Goal: Task Accomplishment & Management: Use online tool/utility

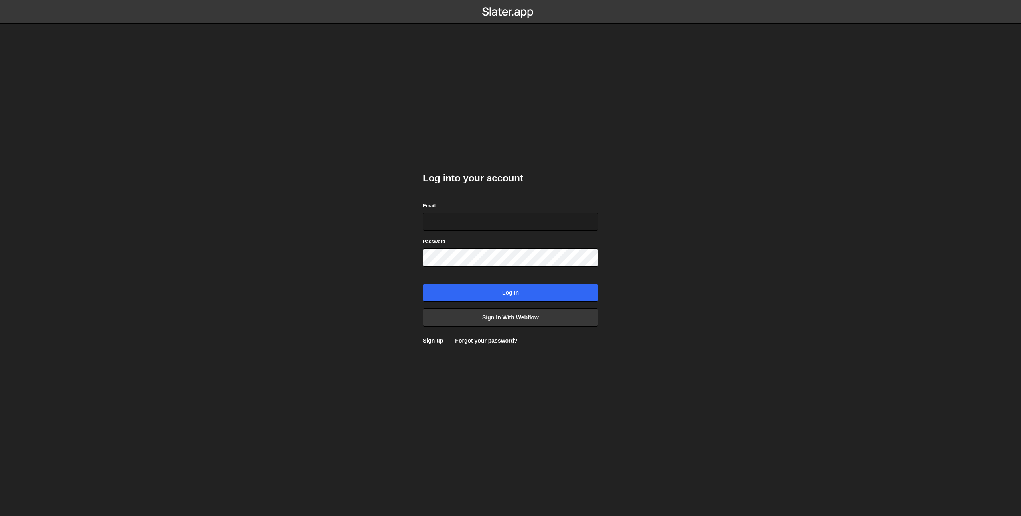
type input "charles@vanara.fr"
click at [506, 293] on input "Log in" at bounding box center [511, 293] width 176 height 18
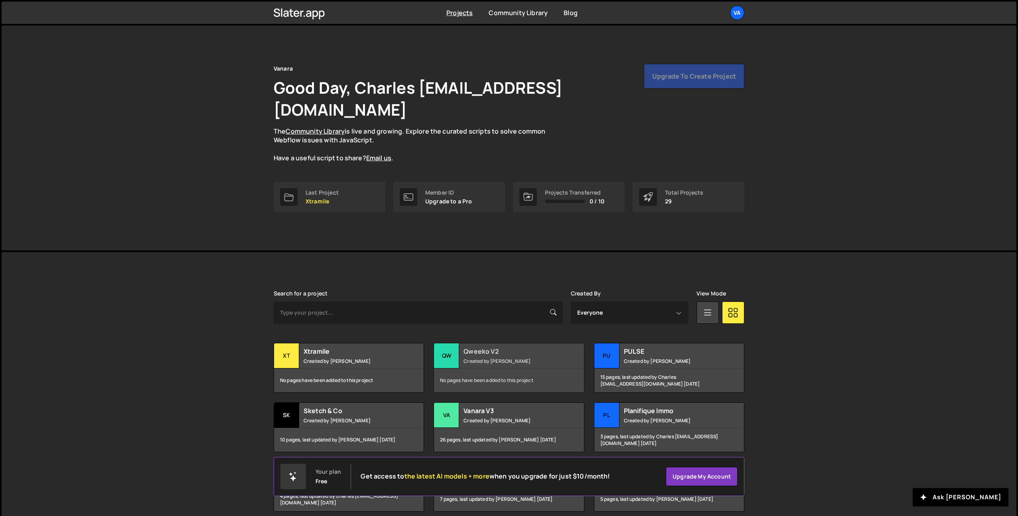
click at [522, 344] on div "Qweeko V2 Created by Terence Moulin" at bounding box center [509, 356] width 150 height 25
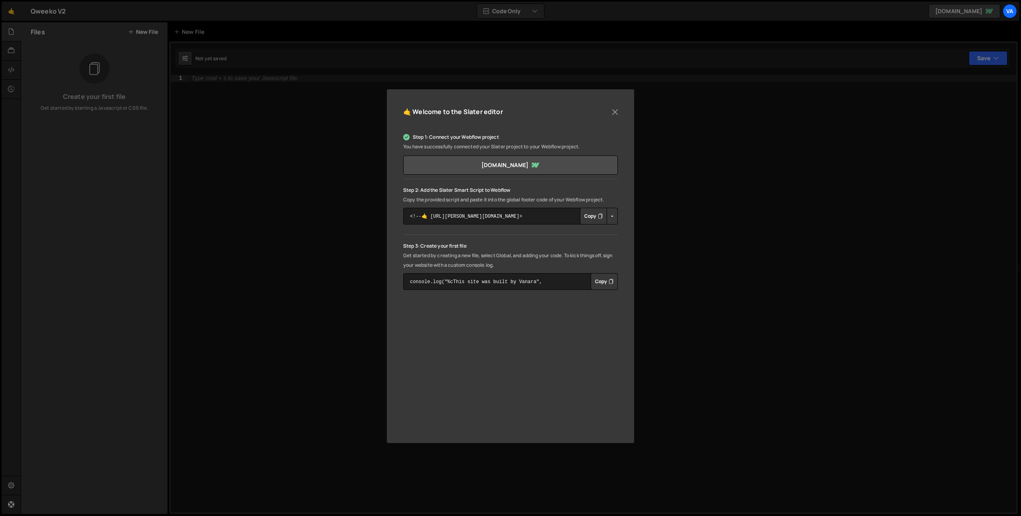
click at [592, 218] on button "Copy" at bounding box center [593, 216] width 27 height 17
click at [615, 113] on button "Close" at bounding box center [615, 112] width 12 height 12
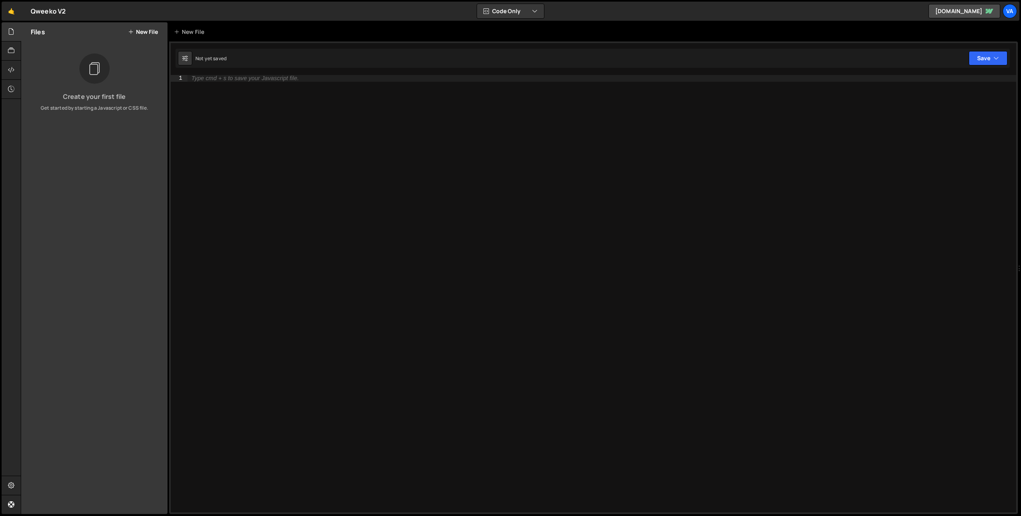
click at [331, 124] on div "Type cmd + s to save your Javascript file." at bounding box center [602, 300] width 829 height 451
click at [141, 33] on button "New File" at bounding box center [143, 32] width 30 height 6
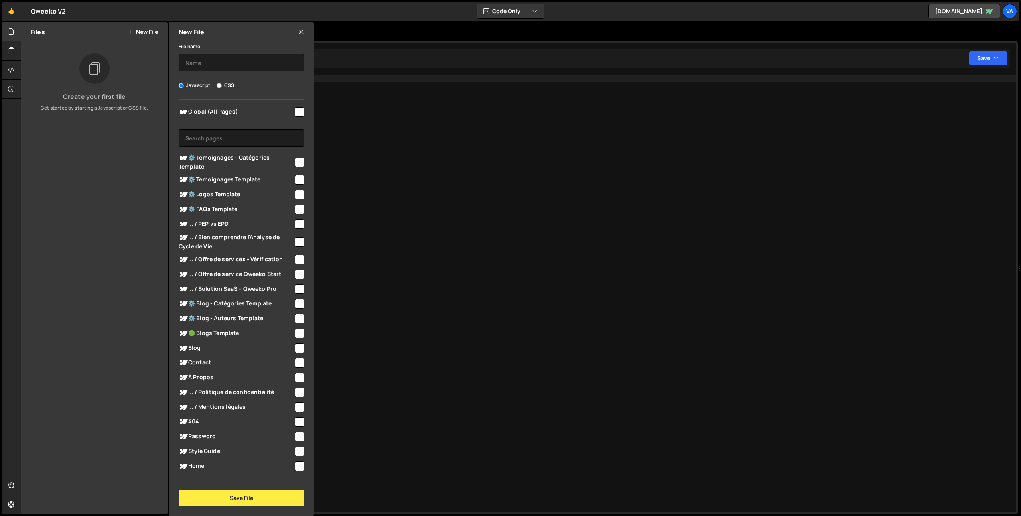
click at [298, 34] on icon at bounding box center [301, 32] width 6 height 9
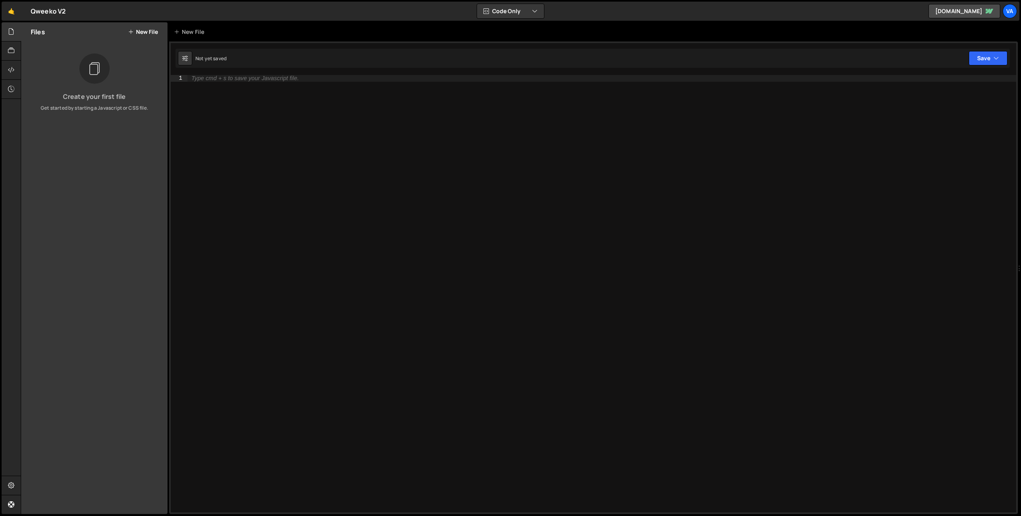
click at [140, 32] on button "New File" at bounding box center [143, 32] width 30 height 6
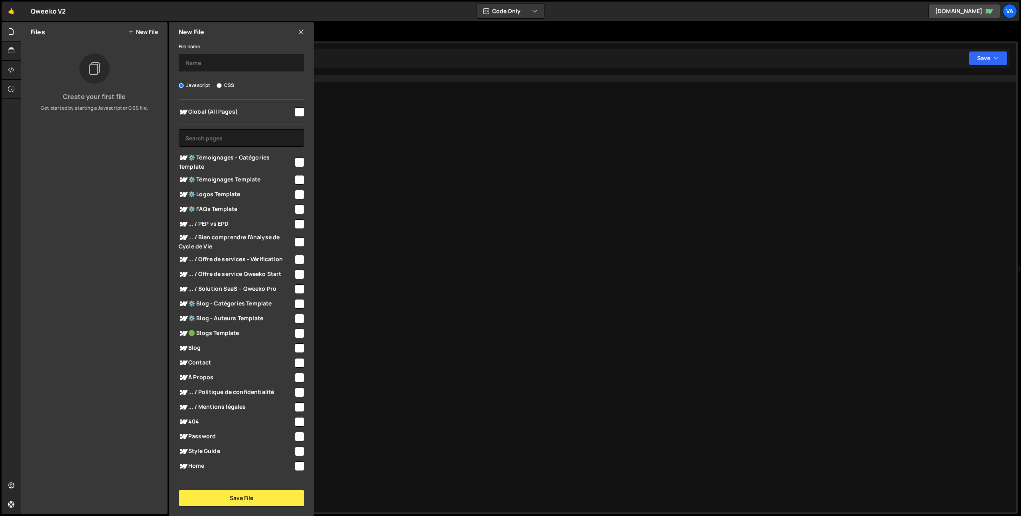
scroll to position [5, 0]
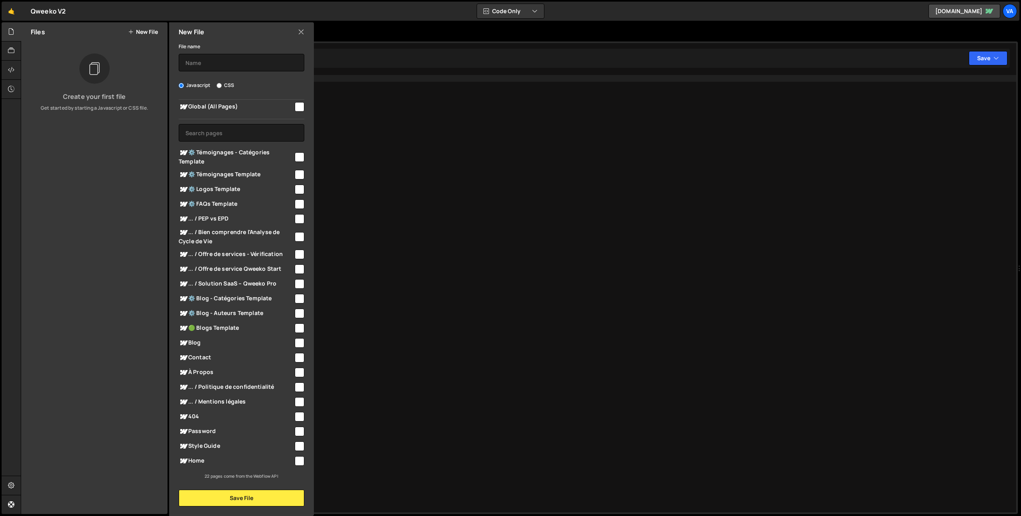
click at [296, 462] on input "checkbox" at bounding box center [300, 461] width 10 height 10
checkbox input "true"
click at [234, 63] on input "text" at bounding box center [242, 63] width 126 height 18
type input "Swiper - Testimonials"
click at [250, 498] on button "Save File" at bounding box center [242, 498] width 126 height 17
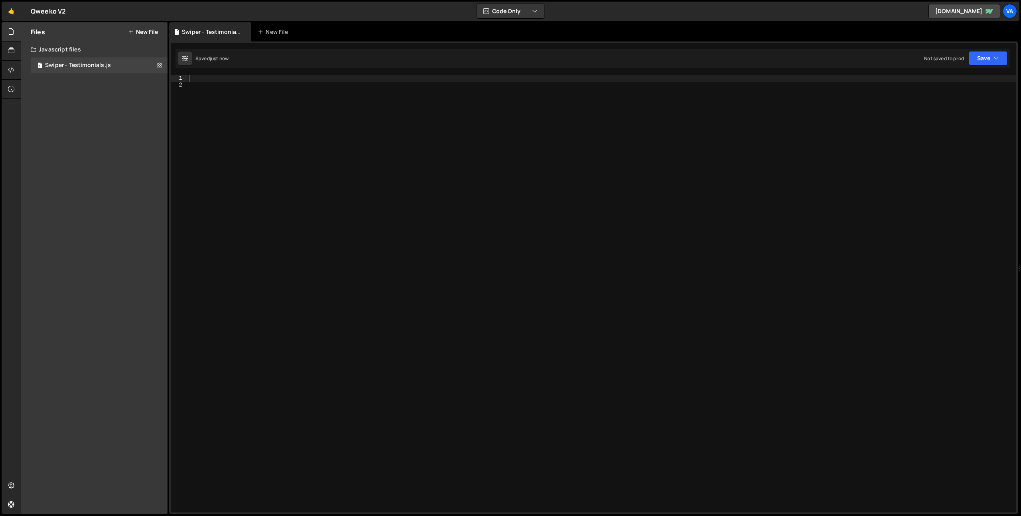
click at [273, 154] on div at bounding box center [602, 300] width 829 height 451
type textarea "// Swiper - Testimonials"
click at [252, 133] on div "// Swiper - Testimonials" at bounding box center [602, 300] width 829 height 451
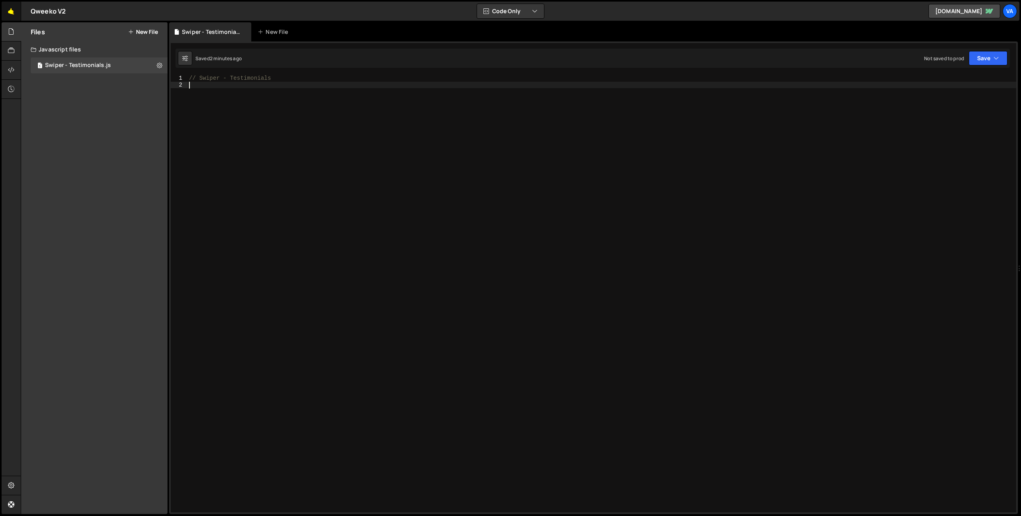
click at [13, 11] on link "🤙" at bounding box center [12, 11] width 20 height 19
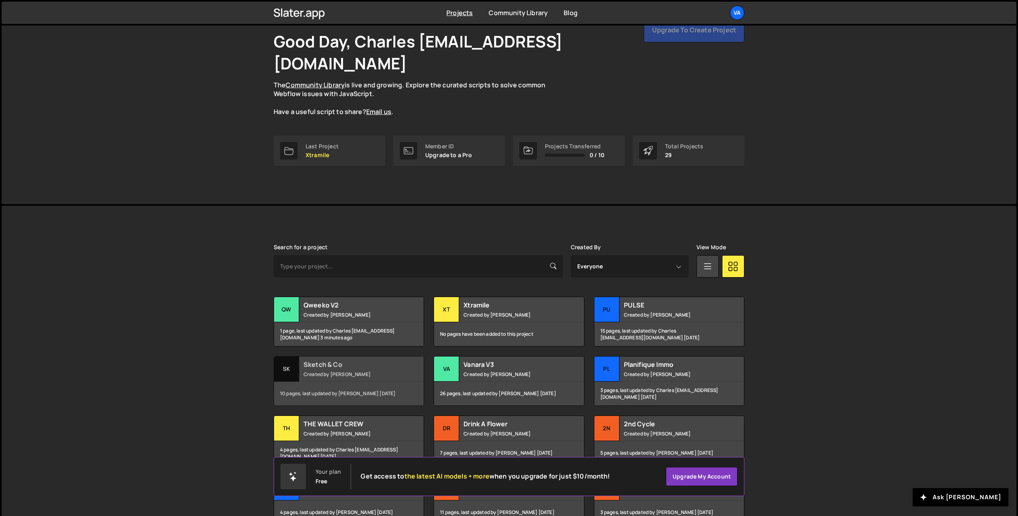
scroll to position [97, 0]
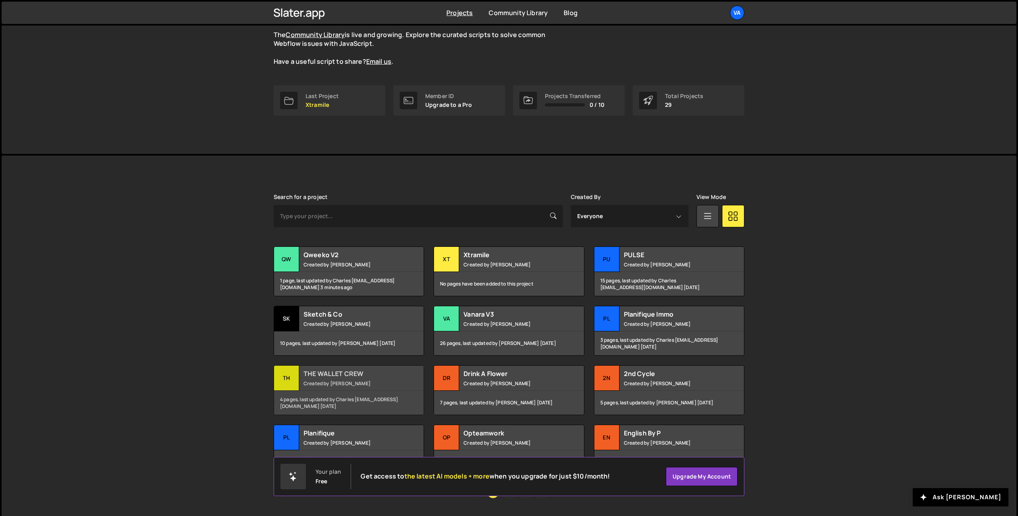
click at [338, 366] on div "THE WALLET CREW Created by Terence Moulin" at bounding box center [349, 378] width 150 height 25
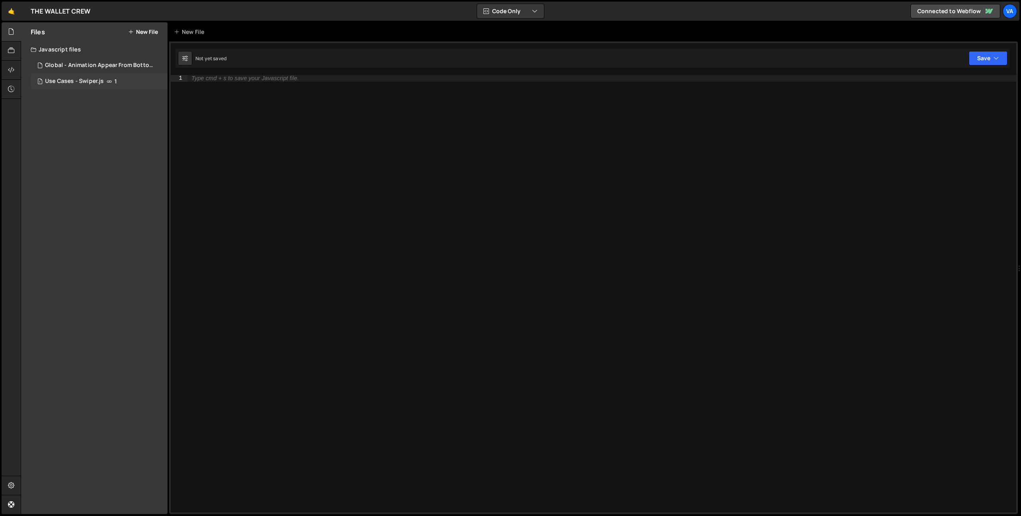
click at [86, 81] on div "Use Cases - Swiper.js" at bounding box center [74, 81] width 59 height 7
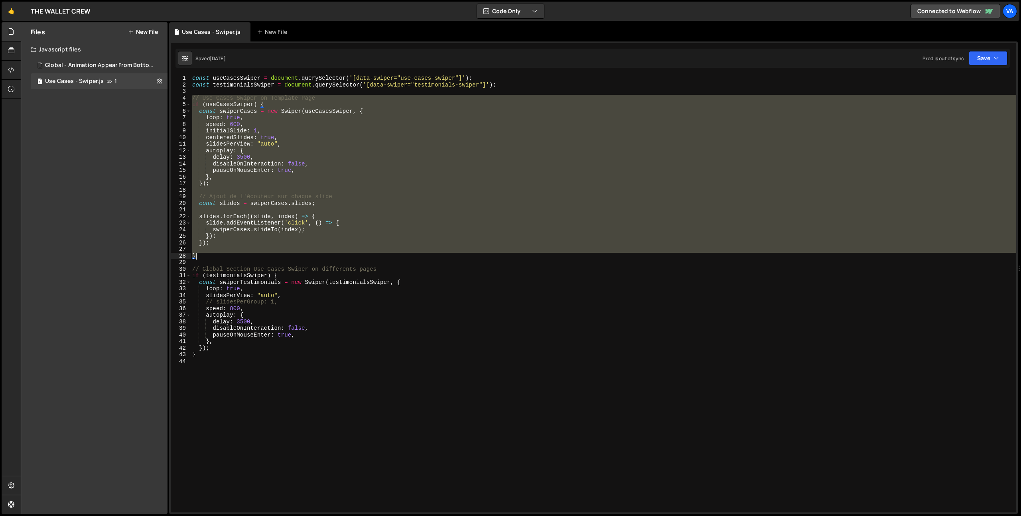
drag, startPoint x: 191, startPoint y: 97, endPoint x: 269, endPoint y: 258, distance: 179.2
click at [269, 258] on div "const useCasesSwiper = document . querySelector ( '[data-swiper="use-cases-swip…" at bounding box center [604, 300] width 826 height 451
type textarea "}"
click at [11, 12] on link "🤙" at bounding box center [12, 11] width 20 height 19
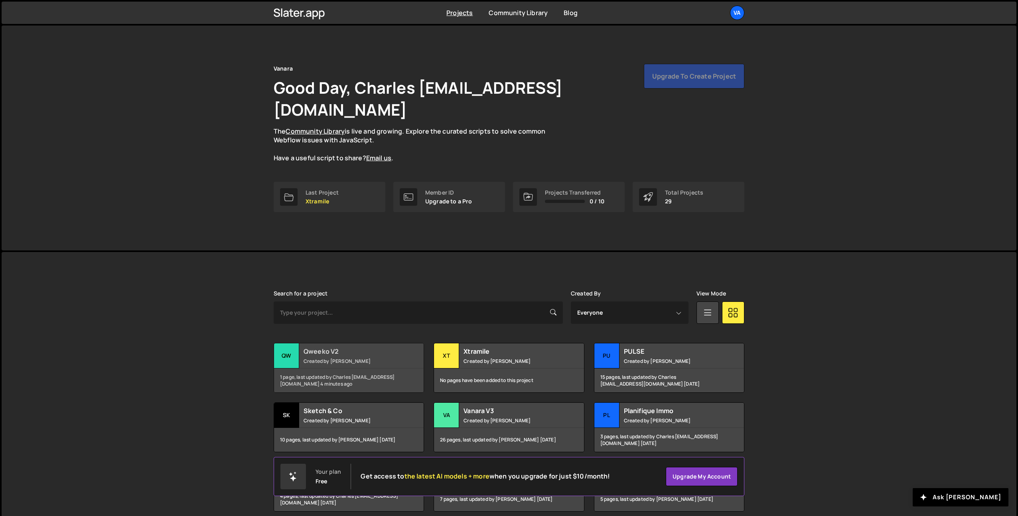
click at [360, 358] on small "Created by [PERSON_NAME]" at bounding box center [352, 361] width 96 height 7
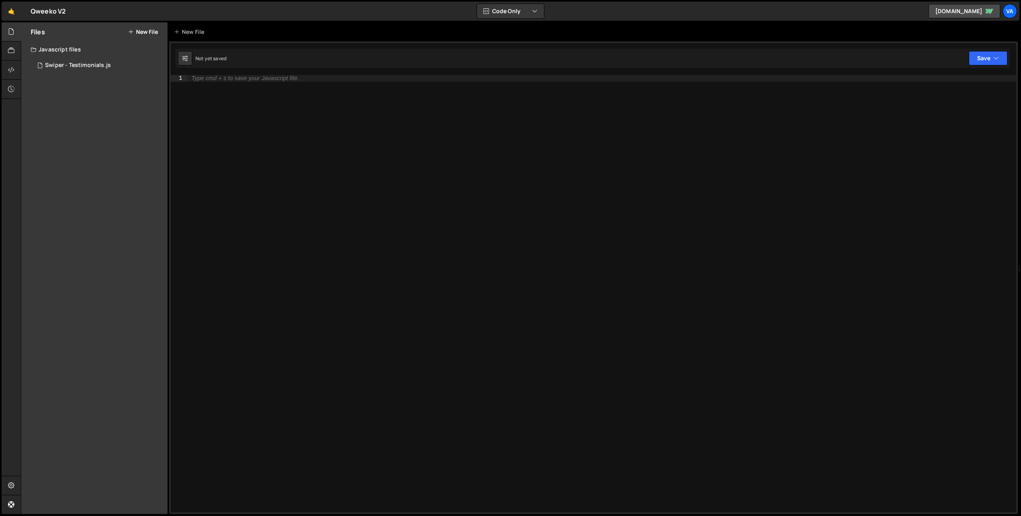
click at [378, 234] on div "Type cmd + s to save your Javascript file." at bounding box center [602, 300] width 829 height 451
click at [92, 65] on div "Swiper - Testimonials.js" at bounding box center [78, 65] width 66 height 7
click at [343, 163] on div "// Swiper - Testimonials" at bounding box center [602, 300] width 829 height 451
paste textarea "}"
type textarea "}"
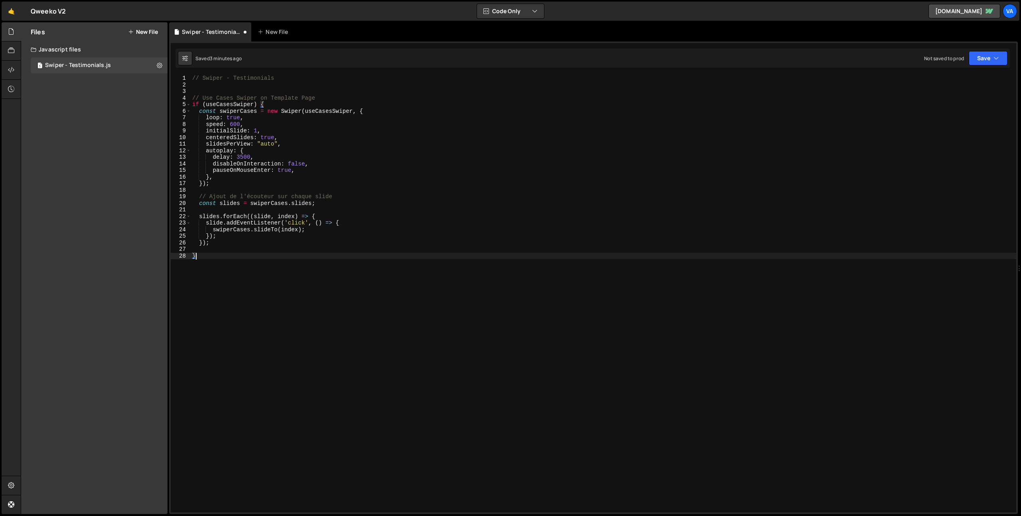
click at [209, 86] on div "// Swiper - Testimonials // Use Cases Swiper on Template Page if ( useCasesSwip…" at bounding box center [604, 300] width 826 height 451
drag, startPoint x: 312, startPoint y: 97, endPoint x: 185, endPoint y: 97, distance: 127.7
click at [185, 97] on div "1 2 3 4 5 6 7 8 9 10 11 12 13 14 15 16 17 18 19 20 21 22 23 24 25 26 27 28 // S…" at bounding box center [594, 294] width 846 height 438
type textarea "// Use Cases Swiper on Template Page"
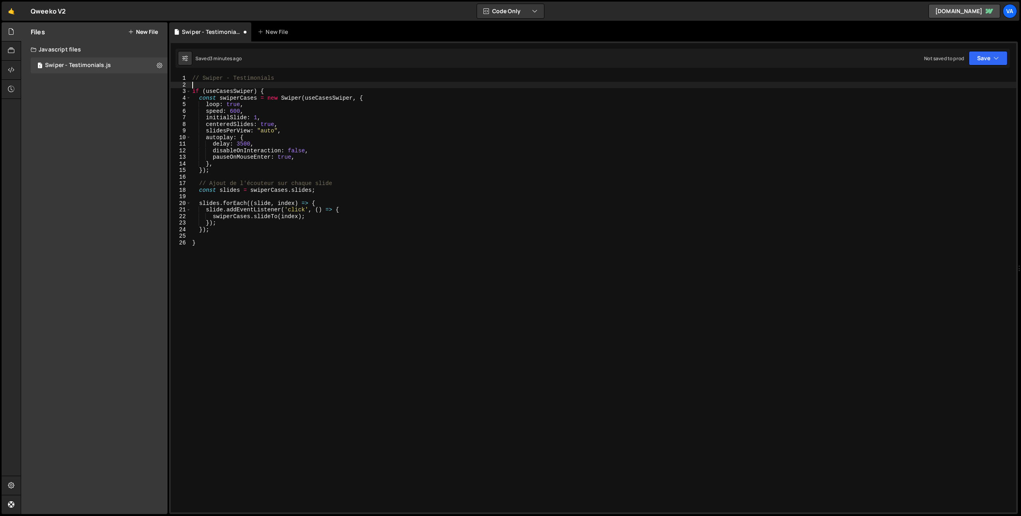
click at [243, 100] on div "// Swiper - Testimonials if ( useCasesSwiper ) { const swiperCases = new Swiper…" at bounding box center [604, 300] width 826 height 451
click at [257, 99] on div "// Swiper - Testimonials if ( useCasesSwiper ) { const swiperCases = new Swiper…" at bounding box center [604, 300] width 826 height 451
click at [369, 98] on div "// Swiper - Testimonials if ( useCasesSwiper ) { const swiperTestimonials = new…" at bounding box center [604, 300] width 826 height 451
drag, startPoint x: 356, startPoint y: 98, endPoint x: 328, endPoint y: 98, distance: 27.9
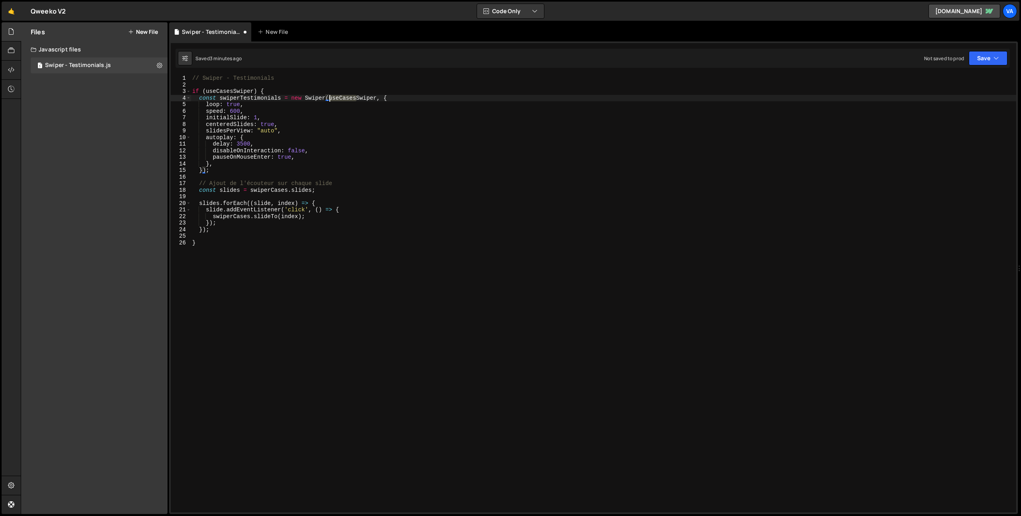
click at [328, 98] on div "// Swiper - Testimonials if ( useCasesSwiper ) { const swiperTestimonials = new…" at bounding box center [604, 300] width 826 height 451
click at [283, 79] on div "// Swiper - Testimonials if ( useCasesSwiper ) { const swiperTestimonials = new…" at bounding box center [604, 300] width 826 height 451
type textarea "// Swiper - Testimonials"
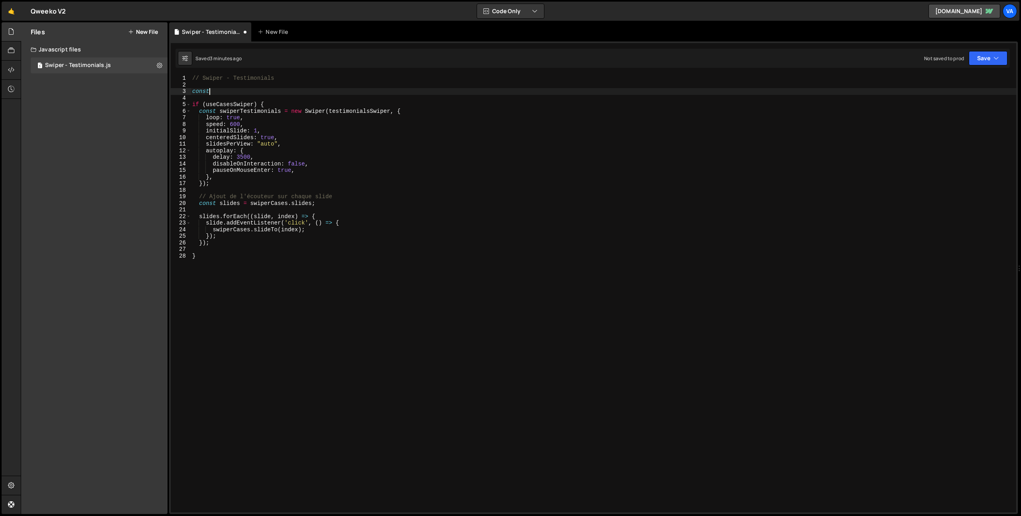
scroll to position [0, 1]
click at [349, 113] on div "// Swiper - Testimonials const if ( useCasesSwiper ) { const swiperTestimonials…" at bounding box center [604, 300] width 826 height 451
type textarea "const swiperTestimonials = new Swiper(testimonialsSwiper, {"
click at [349, 113] on div "// Swiper - Testimonials const if ( useCasesSwiper ) { const swiperTestimonials…" at bounding box center [604, 300] width 826 height 451
click at [257, 87] on div "// Swiper - Testimonials const if ( useCasesSwiper ) { const swiperTestimonials…" at bounding box center [604, 300] width 826 height 451
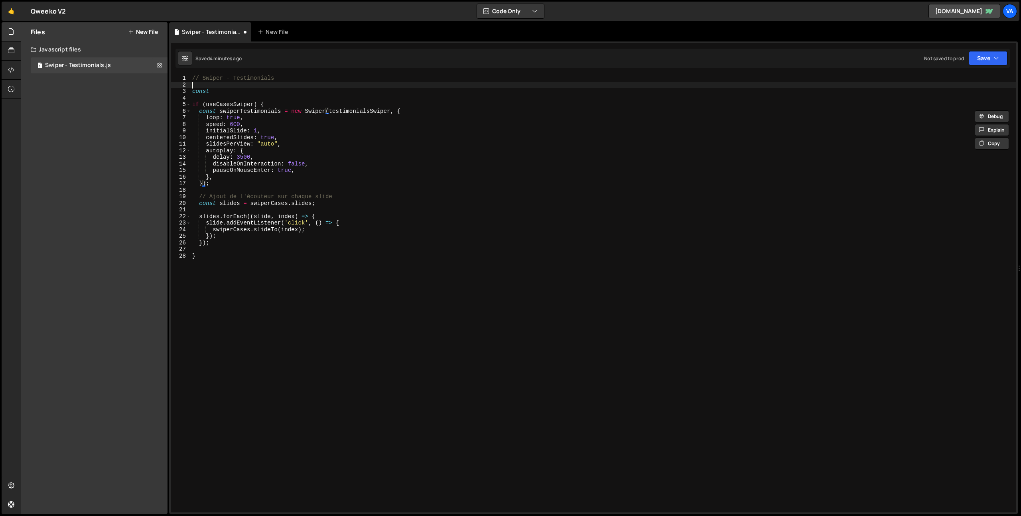
scroll to position [0, 0]
click at [257, 89] on div "// Swiper - Testimonials const if ( useCasesSwiper ) { const swiperTestimonials…" at bounding box center [604, 300] width 826 height 451
paste textarea "testimonialsSwiper"
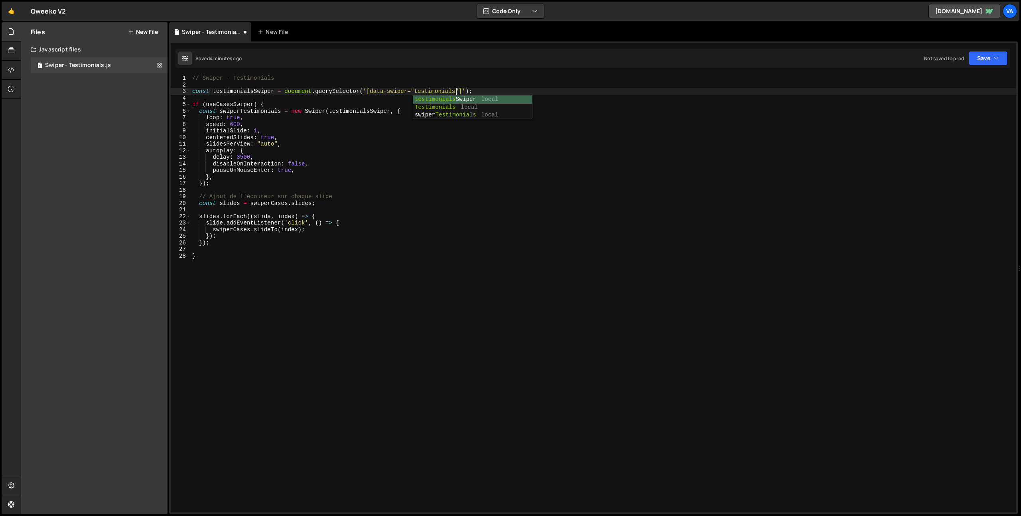
scroll to position [0, 18]
click at [480, 181] on div "// Swiper - Testimonials const testimonialsSwiper = document . querySelector ( …" at bounding box center [604, 300] width 826 height 451
click at [392, 239] on div "// Swiper - Testimonials const testimonialsSwiper = document . querySelector ( …" at bounding box center [604, 300] width 826 height 451
type textarea "});"
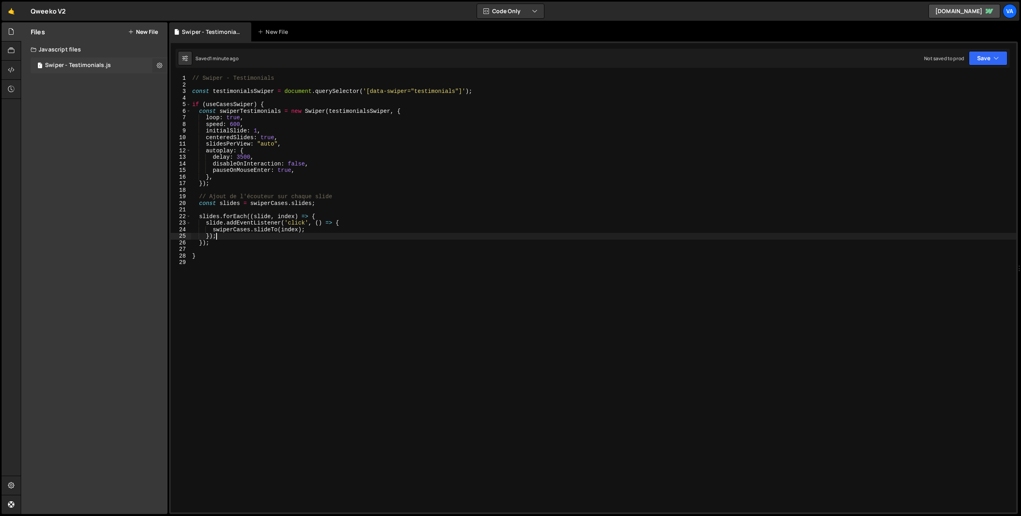
click at [158, 67] on icon at bounding box center [160, 65] width 6 height 8
click at [203, 100] on button "Edit External Scripts" at bounding box center [208, 98] width 78 height 16
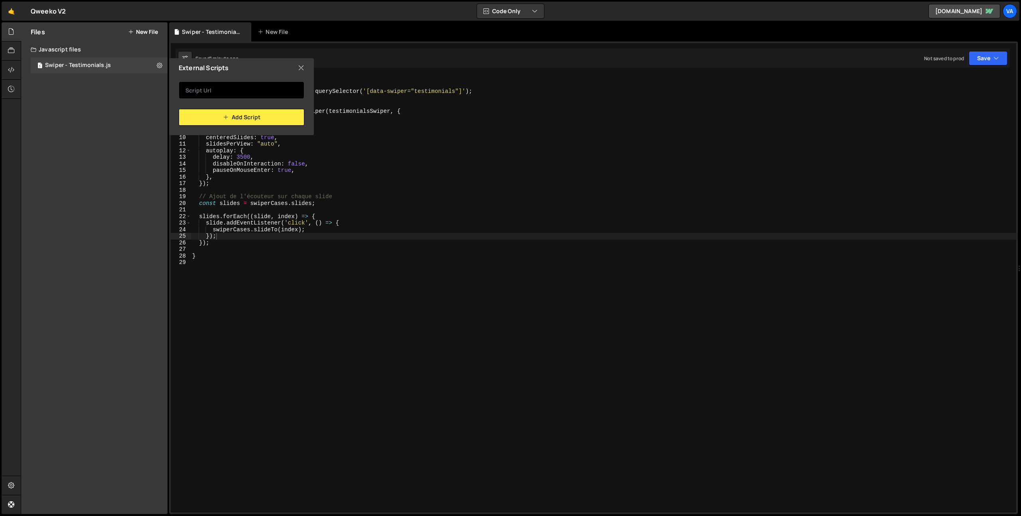
click at [260, 87] on input "text" at bounding box center [242, 90] width 126 height 18
paste input "[URL][DOMAIN_NAME]"
type input "[URL][DOMAIN_NAME]"
click at [264, 120] on button "Add Script" at bounding box center [242, 117] width 126 height 17
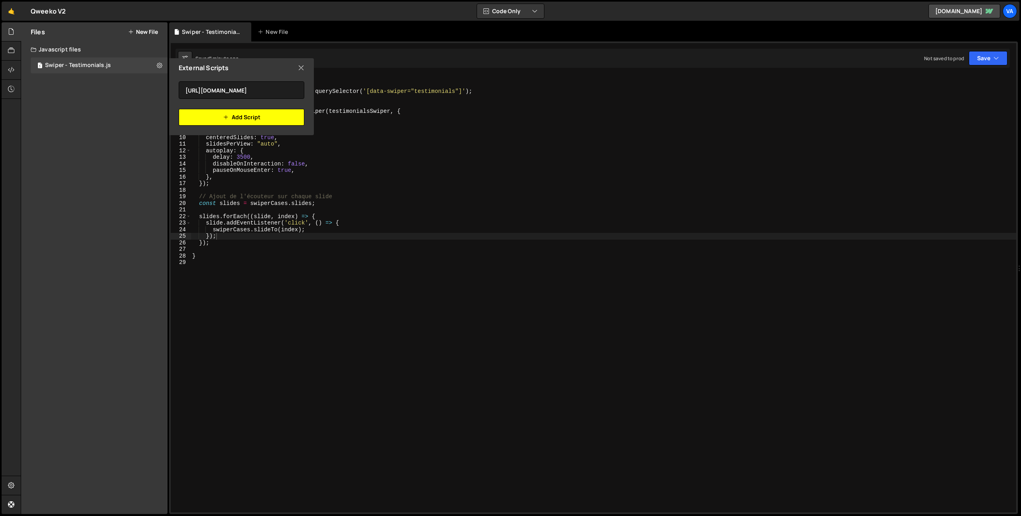
scroll to position [0, 0]
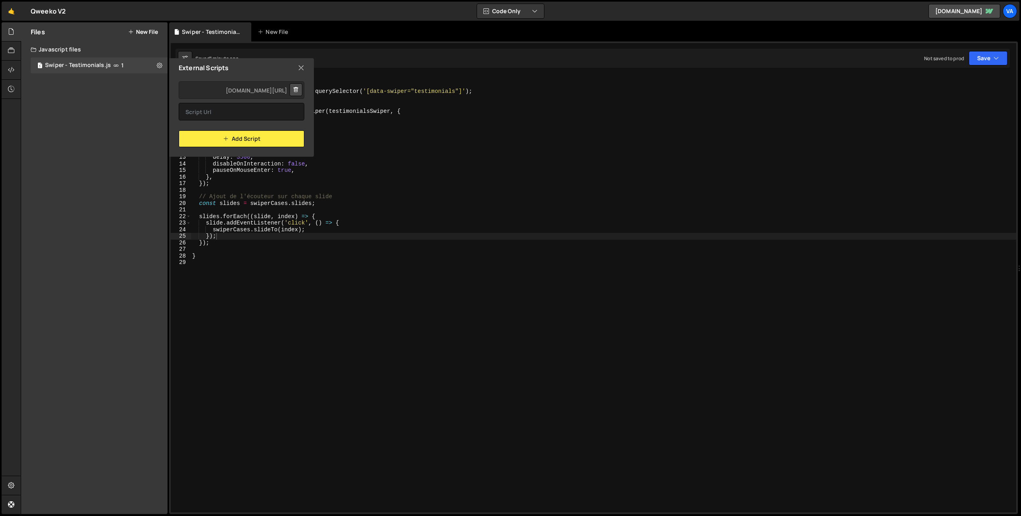
click at [294, 275] on div "// Swiper - Testimonials const testimonialsSwiper = document . querySelector ( …" at bounding box center [604, 300] width 826 height 451
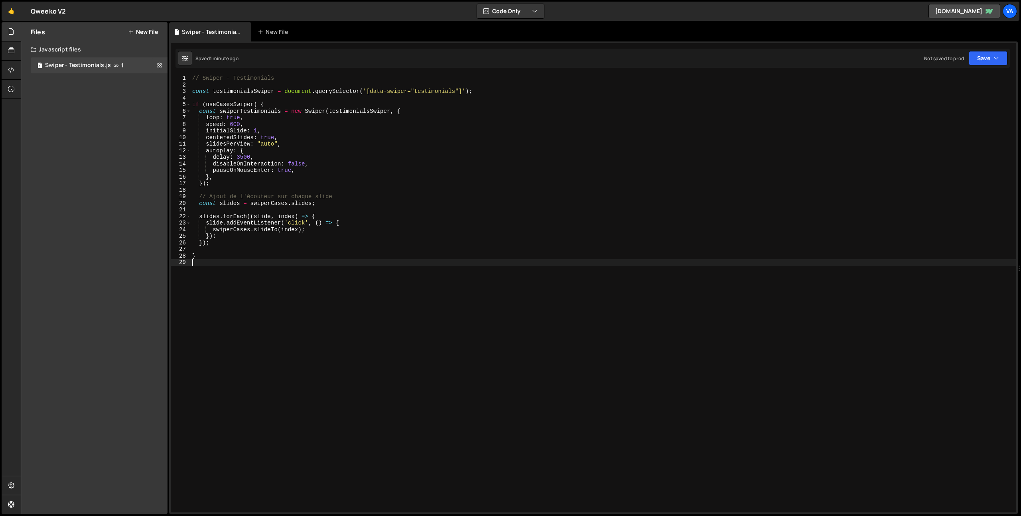
click at [384, 294] on div "// Swiper - Testimonials const testimonialsSwiper = document . querySelector ( …" at bounding box center [604, 300] width 826 height 451
click at [158, 68] on icon at bounding box center [160, 65] width 6 height 8
type input "Swiper - Testimonials"
radio input "true"
checkbox input "true"
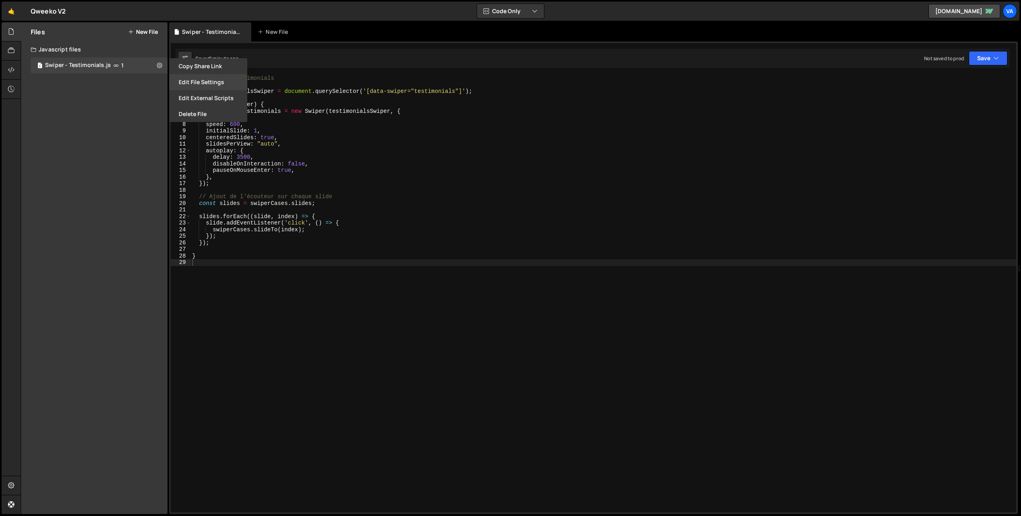
click at [191, 83] on button "Edit File Settings" at bounding box center [208, 82] width 78 height 16
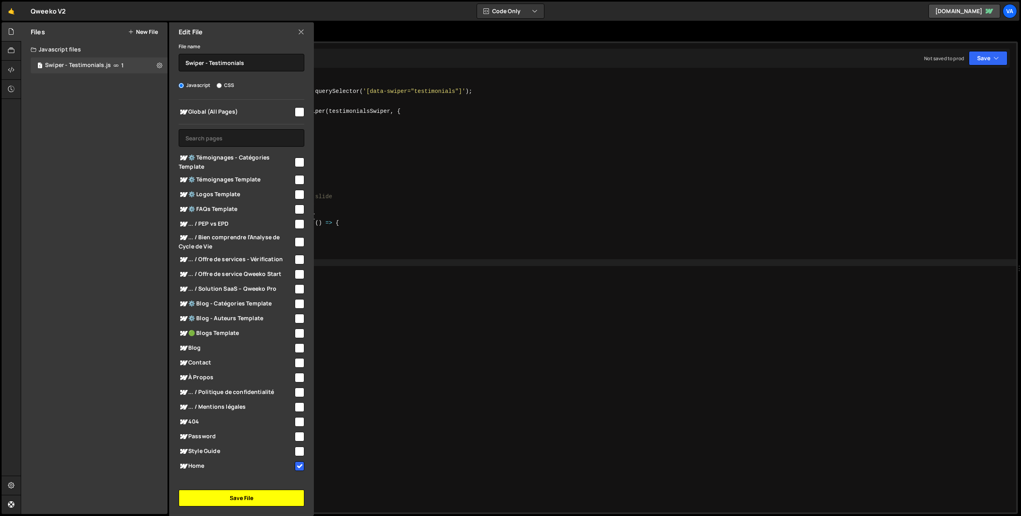
click at [241, 498] on button "Save File" at bounding box center [242, 498] width 126 height 17
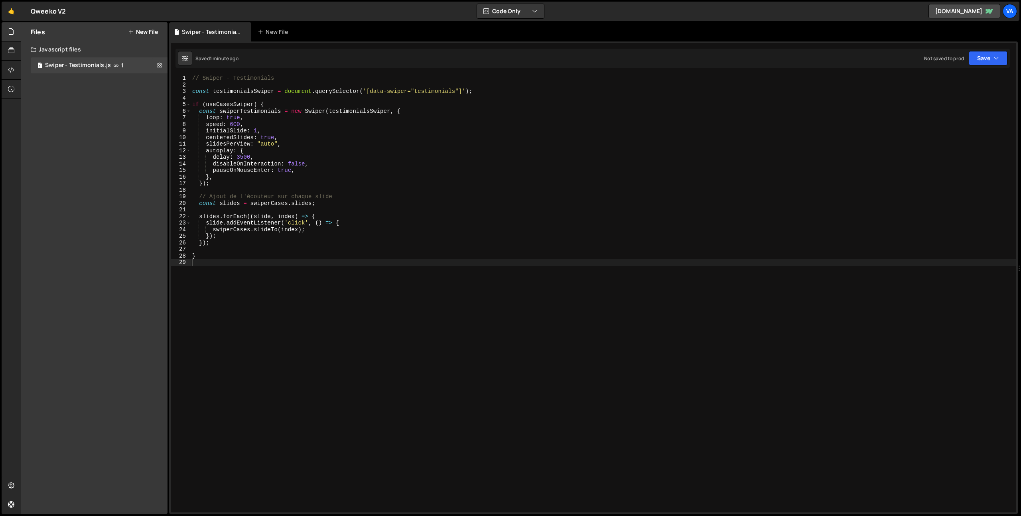
click at [243, 91] on div "// Swiper - Testimonials const testimonialsSwiper = document . querySelector ( …" at bounding box center [604, 300] width 826 height 451
click at [230, 103] on div "// Swiper - Testimonials const testimonialsSwiper = document . querySelector ( …" at bounding box center [604, 300] width 826 height 451
paste textarea "testimonial"
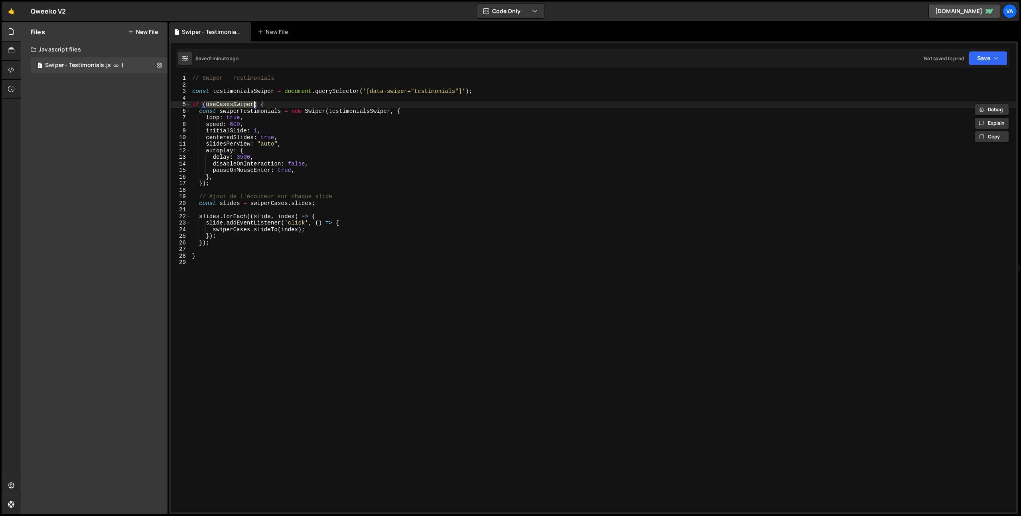
type textarea "if (testimonialsSwiper) {"
click at [316, 319] on div "// Swiper - Testimonials const testimonialsSwiper = document . querySelector ( …" at bounding box center [604, 300] width 826 height 451
click at [233, 125] on div "// Swiper - Testimonials const testimonialsSwiper = document . querySelector ( …" at bounding box center [604, 300] width 826 height 451
click at [247, 110] on div "// Swiper - Testimonials const testimonialsSwiper = document . querySelector ( …" at bounding box center [604, 300] width 826 height 451
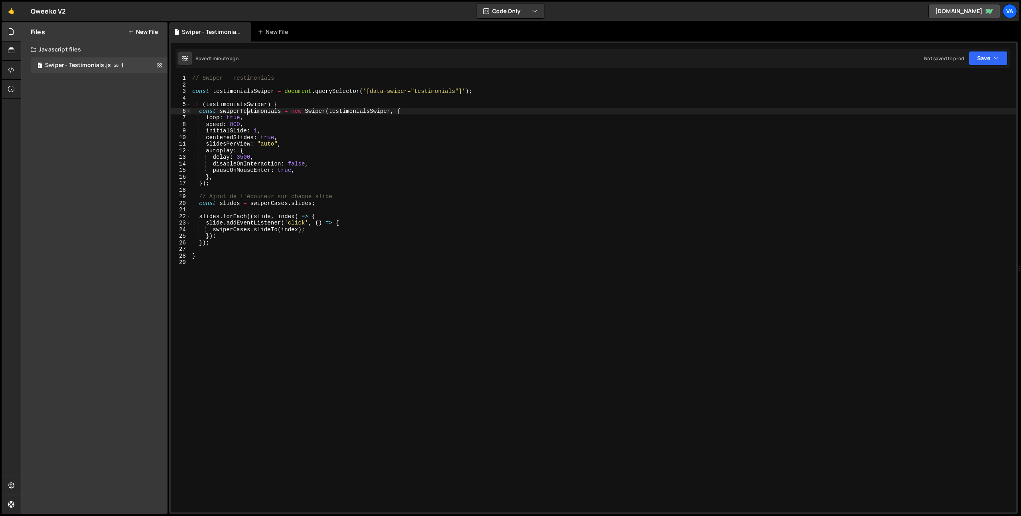
click at [247, 110] on div "// Swiper - Testimonials const testimonialsSwiper = document . querySelector ( …" at bounding box center [604, 300] width 826 height 451
click at [269, 204] on div "// Swiper - Testimonials const testimonialsSwiper = document . querySelector ( …" at bounding box center [604, 300] width 826 height 451
click at [245, 111] on div "// Swiper - Testimonials const testimonialsSwiper = document . querySelector ( …" at bounding box center [604, 300] width 826 height 451
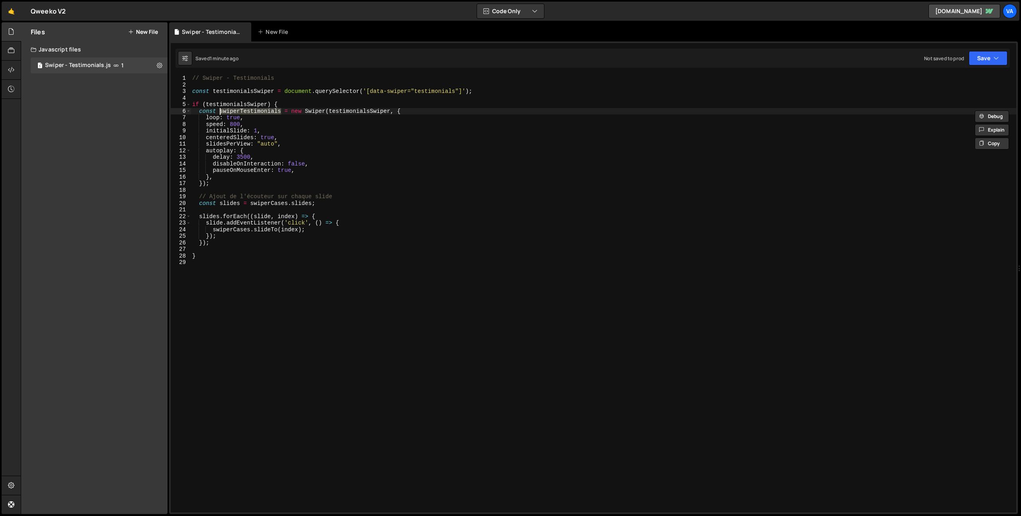
click at [266, 205] on div "// Swiper - Testimonials const testimonialsSwiper = document . querySelector ( …" at bounding box center [604, 300] width 826 height 451
paste textarea "Testimonial"
click at [232, 230] on div "// Swiper - Testimonials const testimonialsSwiper = document . querySelector ( …" at bounding box center [604, 300] width 826 height 451
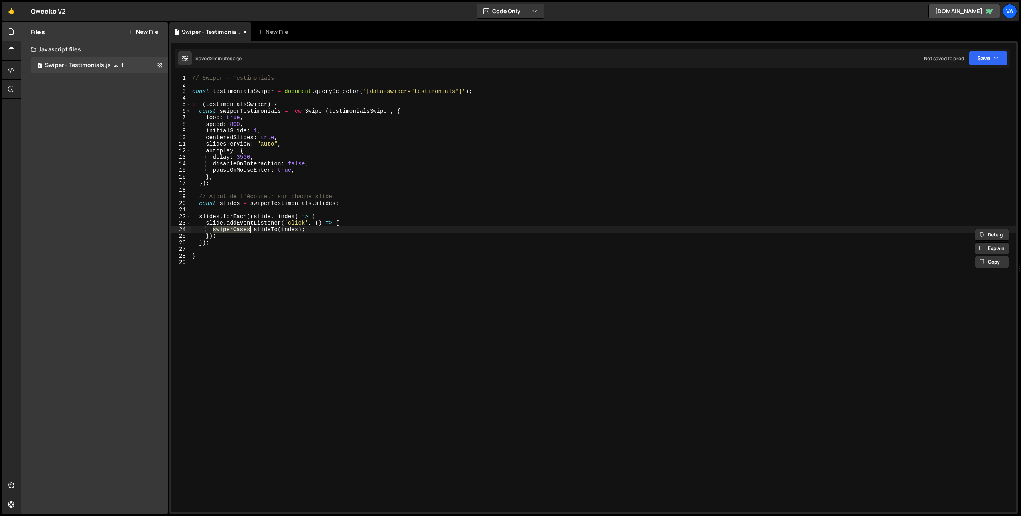
paste textarea "Testimonial"
type textarea "swiperTestimonials.slideTo(index);"
click at [308, 253] on div "// Swiper - Testimonials const testimonialsSwiper = document . querySelector ( …" at bounding box center [604, 300] width 826 height 451
click at [231, 123] on div "// Swiper - Testimonials const testimonialsSwiper = document . querySelector ( …" at bounding box center [604, 300] width 826 height 451
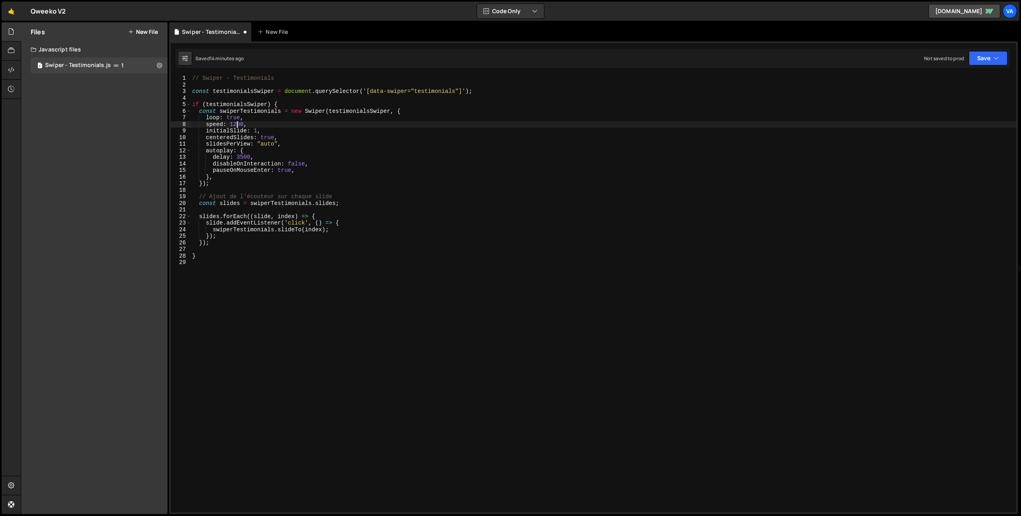
scroll to position [0, 3]
click at [329, 176] on div "// Swiper - Testimonials const testimonialsSwiper = document . querySelector ( …" at bounding box center [604, 300] width 826 height 451
type textarea "},"
click at [226, 176] on div "// Swiper - Testimonials const testimonialsSwiper = document . querySelector ( …" at bounding box center [604, 300] width 826 height 451
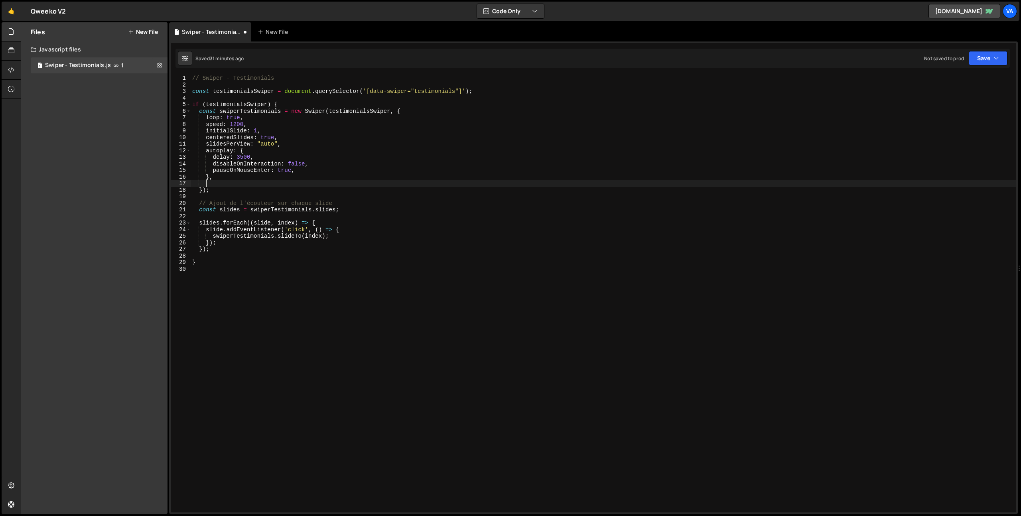
scroll to position [0, 0]
type textarea "navigation: {},"
click at [354, 190] on div "// Swiper - Testimonials const testimonialsSwiper = document . querySelector ( …" at bounding box center [604, 300] width 826 height 451
type textarea "prevEl: '[data-swiper="previous-slide"]',"
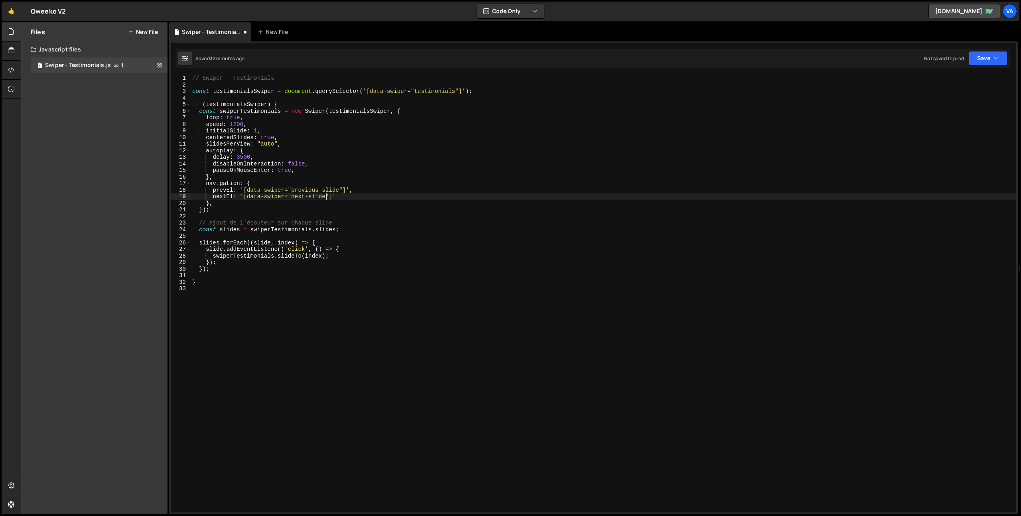
scroll to position [0, 9]
click at [354, 196] on div "// Swiper - Testimonials const testimonialsSwiper = document . querySelector ( …" at bounding box center [604, 300] width 826 height 451
click at [241, 212] on div "// Swiper - Testimonials const testimonialsSwiper = document . querySelector ( …" at bounding box center [604, 300] width 826 height 451
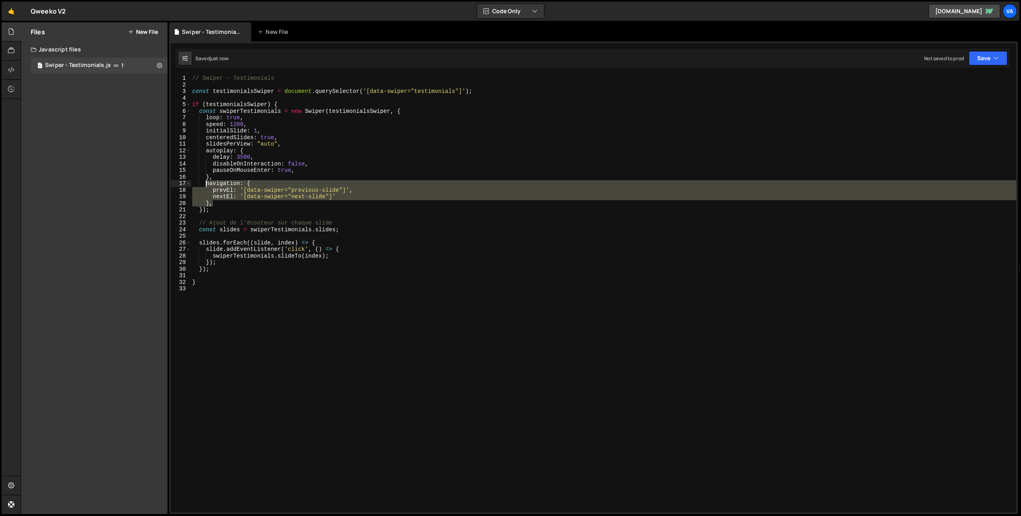
drag, startPoint x: 219, startPoint y: 204, endPoint x: 205, endPoint y: 186, distance: 23.6
click at [205, 186] on div "// Swiper - Testimonials const testimonialsSwiper = document . querySelector ( …" at bounding box center [604, 300] width 826 height 451
type textarea "navigation: { prevEl: '[data-swiper="previous-slide"]',"
click at [429, 332] on div "// Swiper - Testimonials const testimonialsSwiper = document . querySelector ( …" at bounding box center [604, 300] width 826 height 451
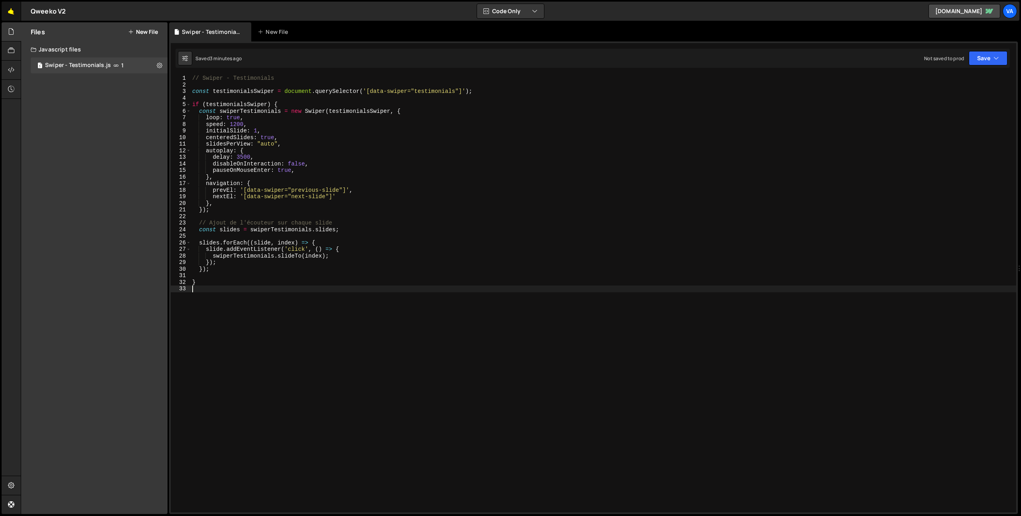
click at [12, 10] on link "🤙" at bounding box center [12, 11] width 20 height 19
